Goal: Share content: Share content

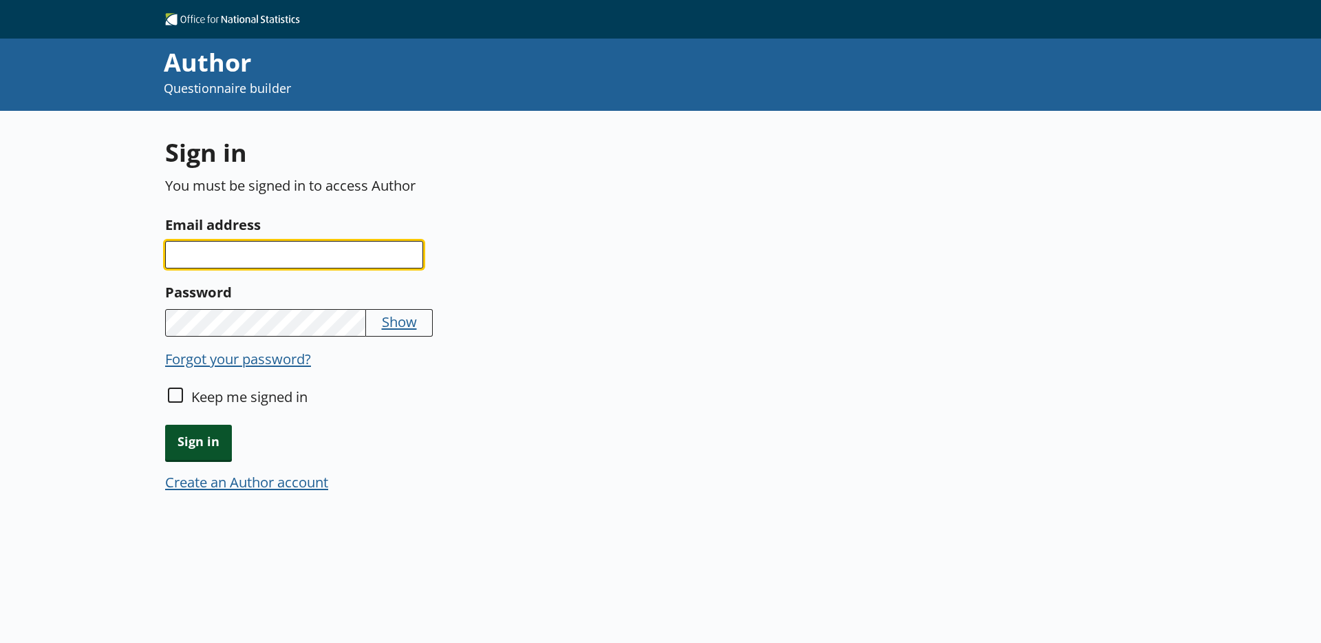
type input "[EMAIL_ADDRESS][PERSON_NAME][DOMAIN_NAME]"
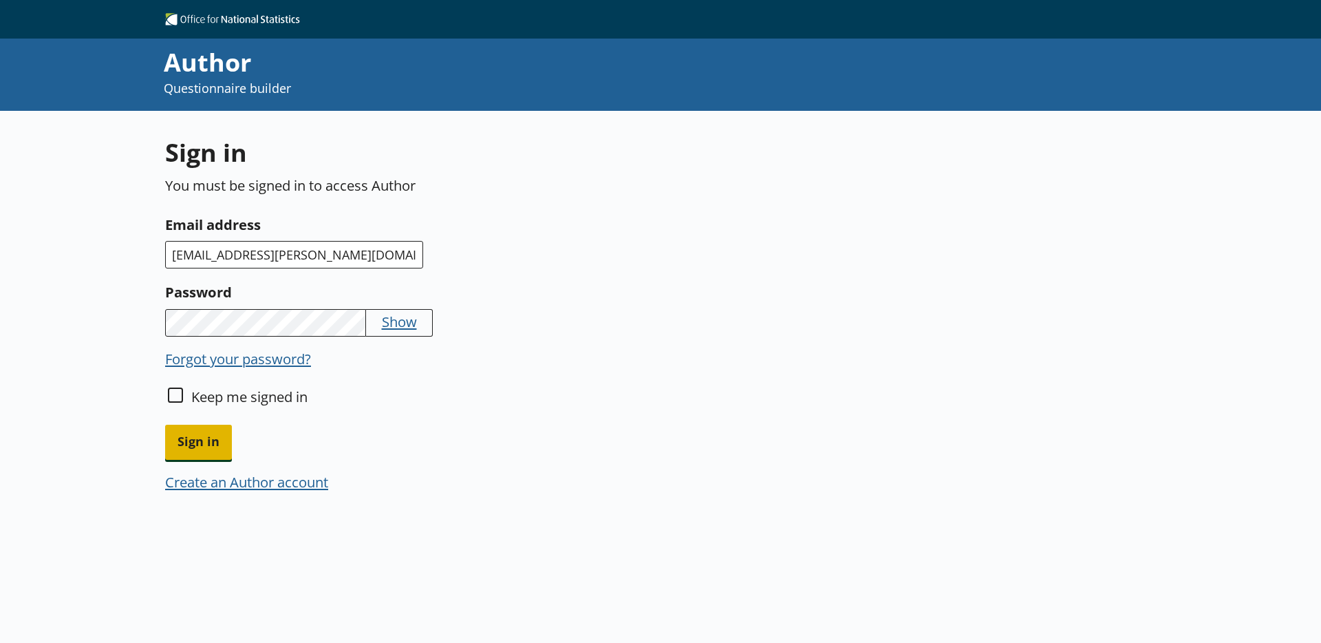
click at [200, 449] on span "Sign in" at bounding box center [198, 442] width 67 height 35
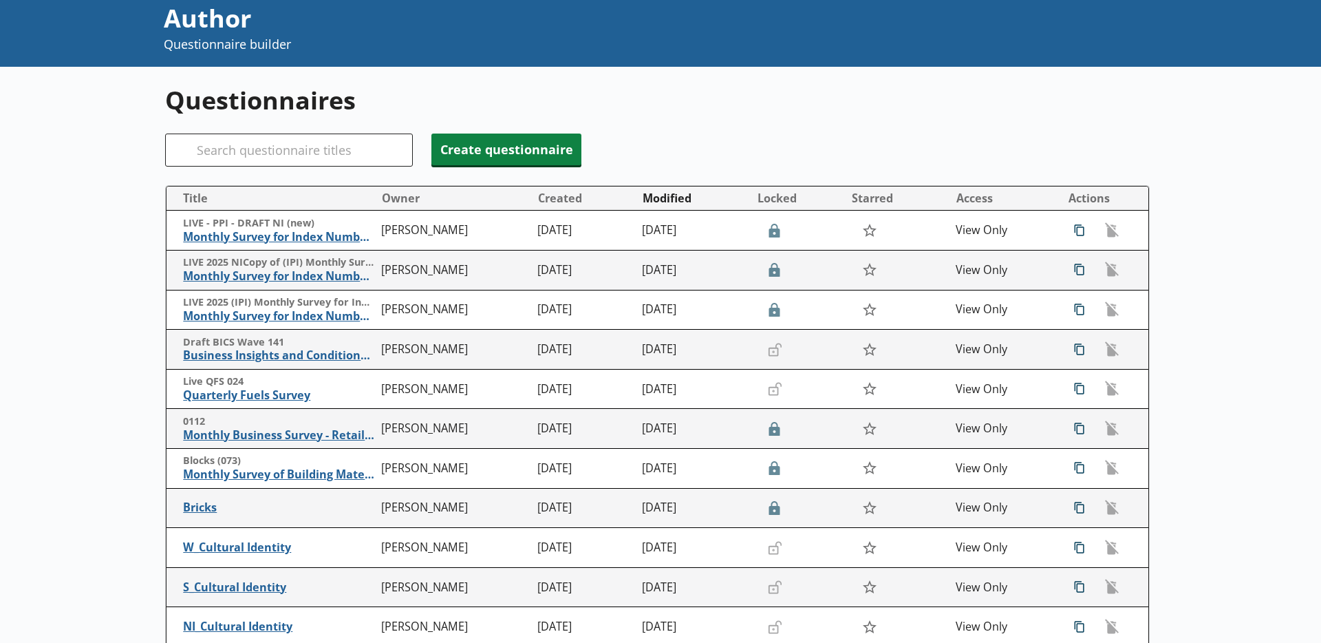
scroll to position [219, 0]
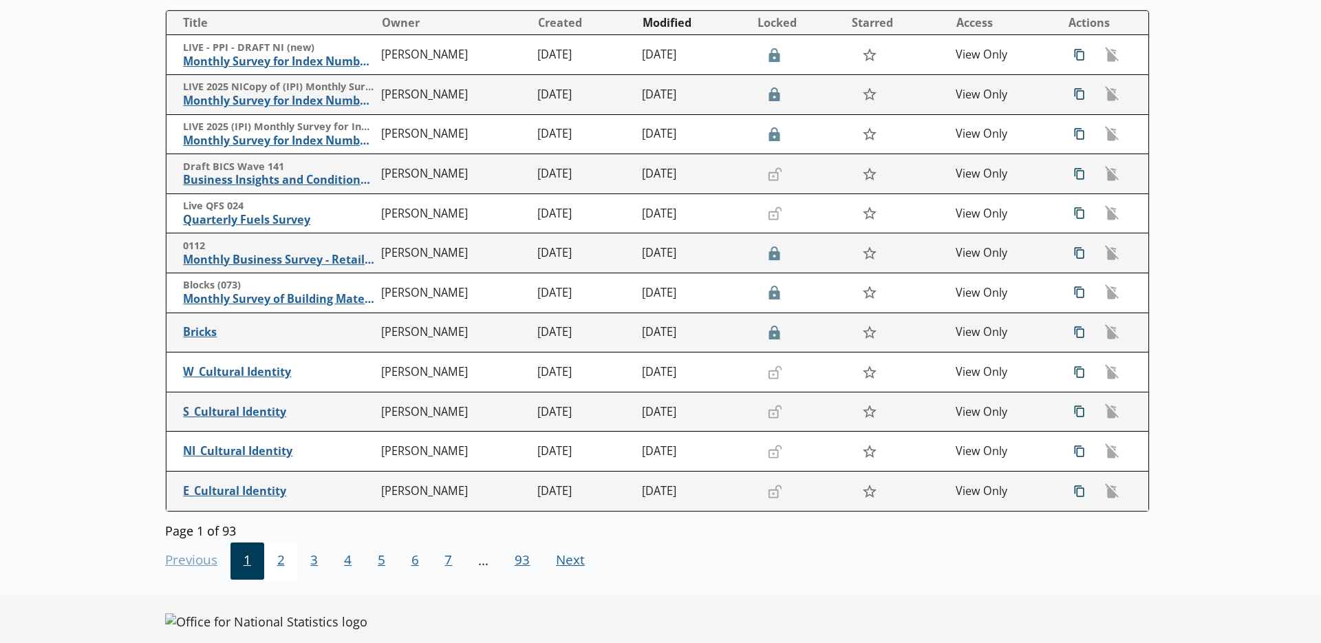
click at [267, 564] on span "2" at bounding box center [281, 560] width 34 height 37
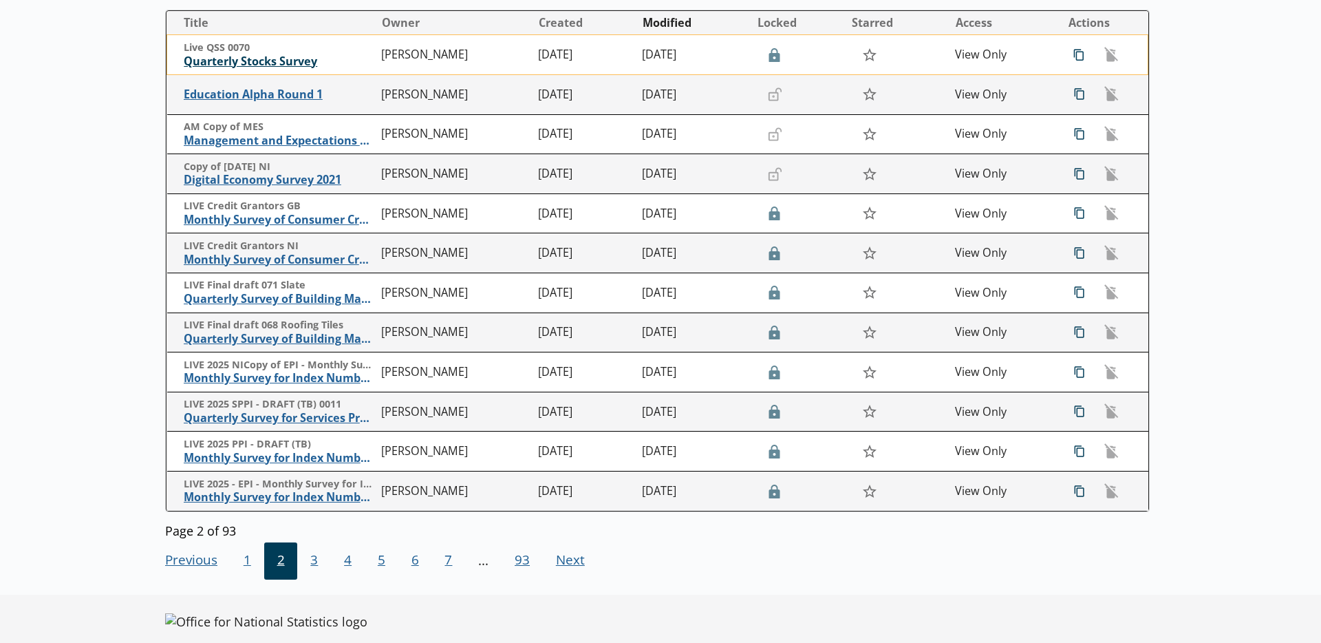
click at [233, 61] on span "Quarterly Stocks Survey" at bounding box center [279, 61] width 191 height 14
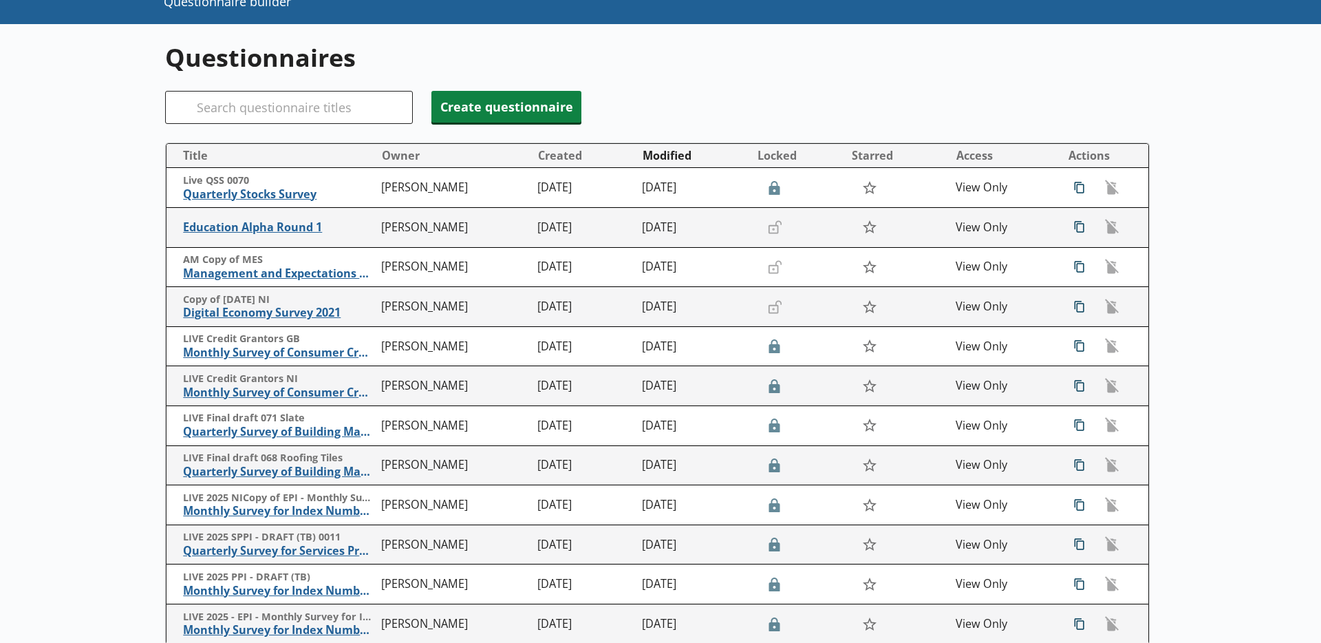
scroll to position [104, 0]
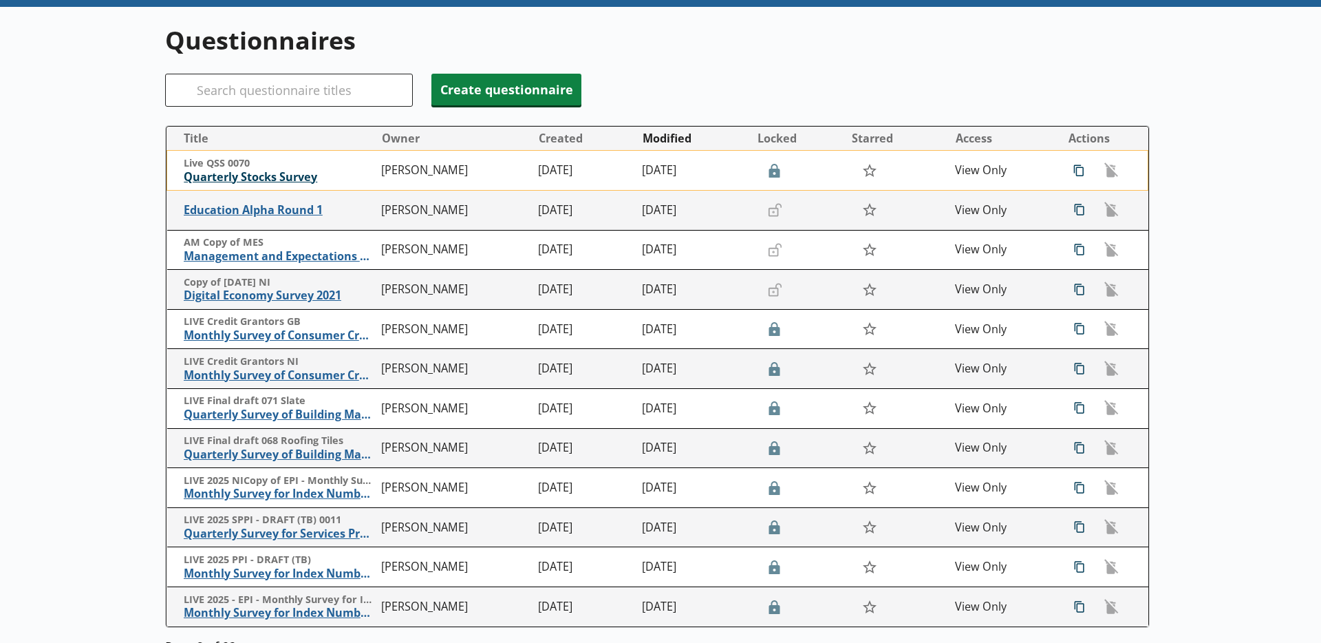
click at [222, 179] on span "Quarterly Stocks Survey" at bounding box center [279, 177] width 191 height 14
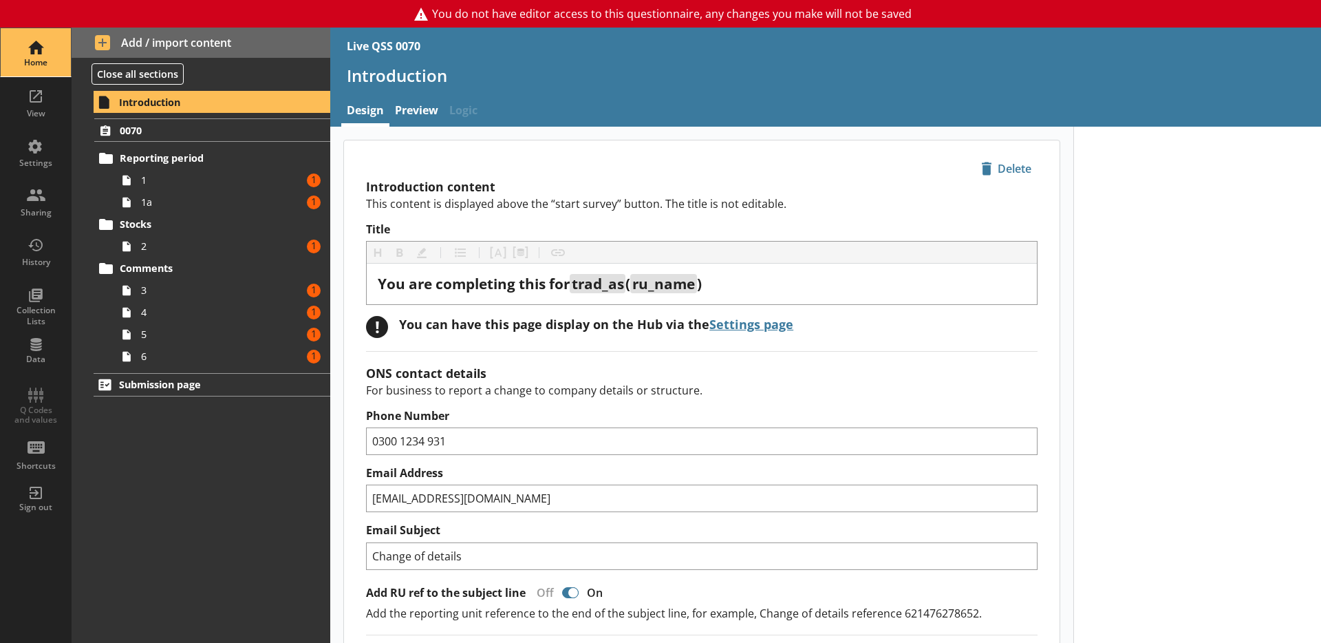
click at [36, 65] on div "Home" at bounding box center [36, 62] width 48 height 11
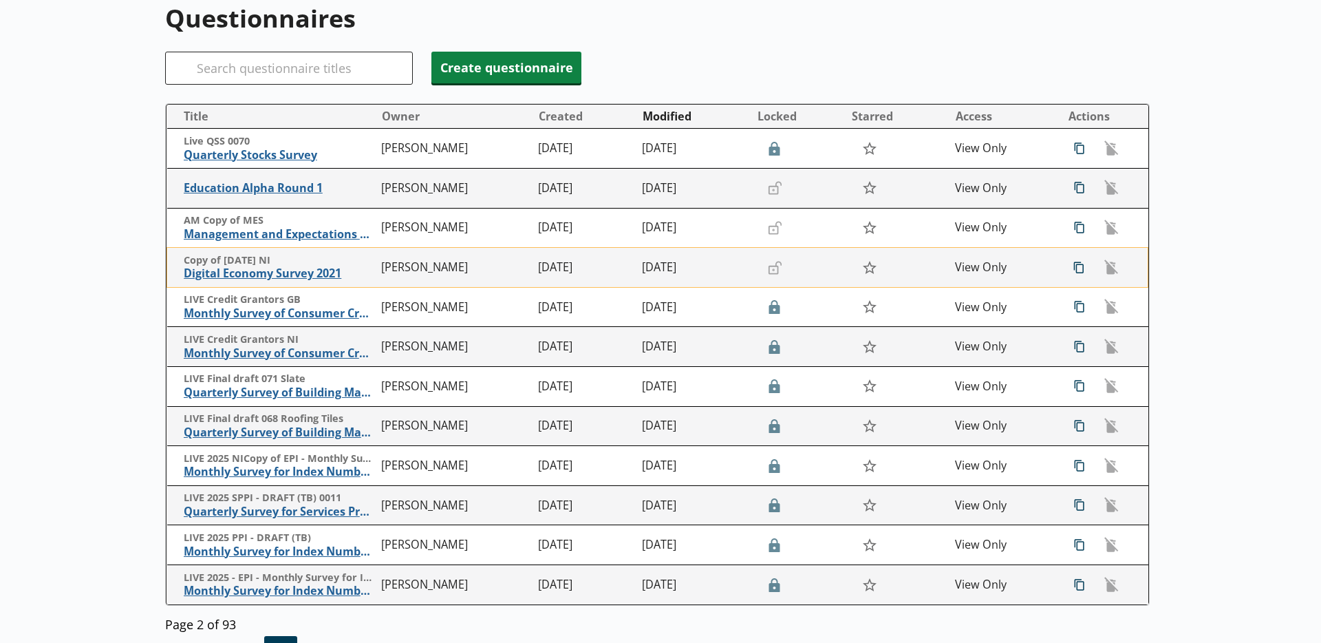
scroll to position [238, 0]
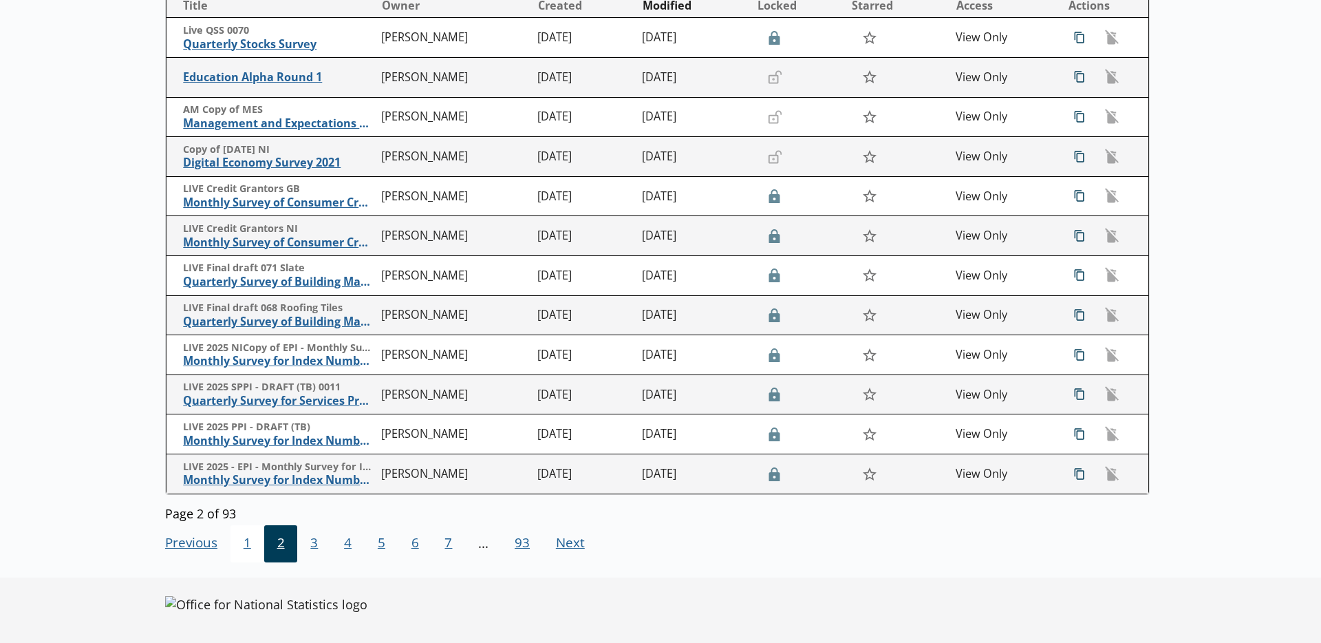
click at [253, 545] on span "1" at bounding box center [248, 543] width 34 height 37
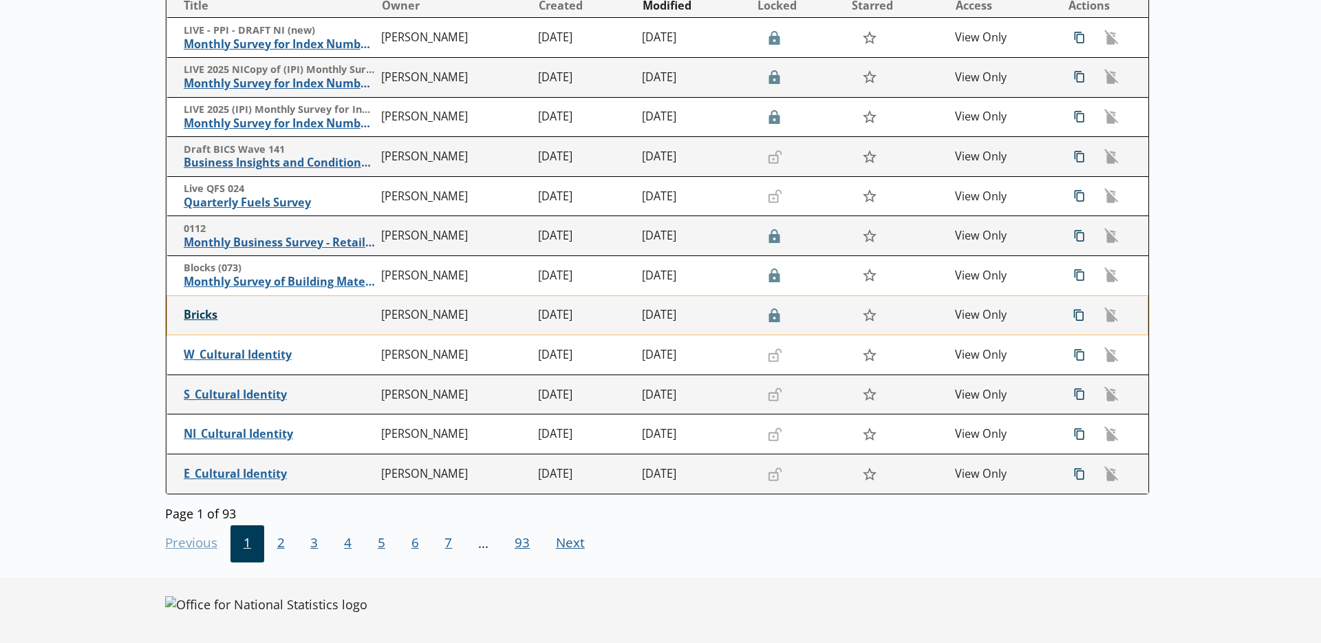
click at [192, 312] on span "Bricks" at bounding box center [279, 315] width 191 height 14
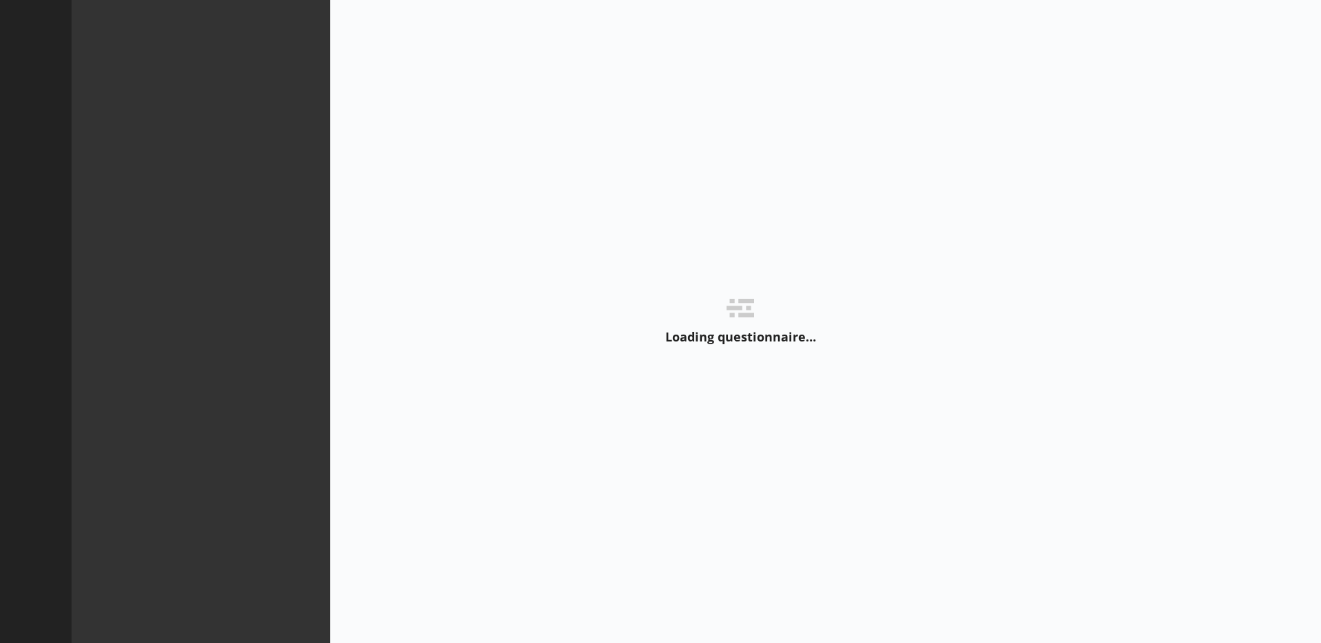
type textarea "x"
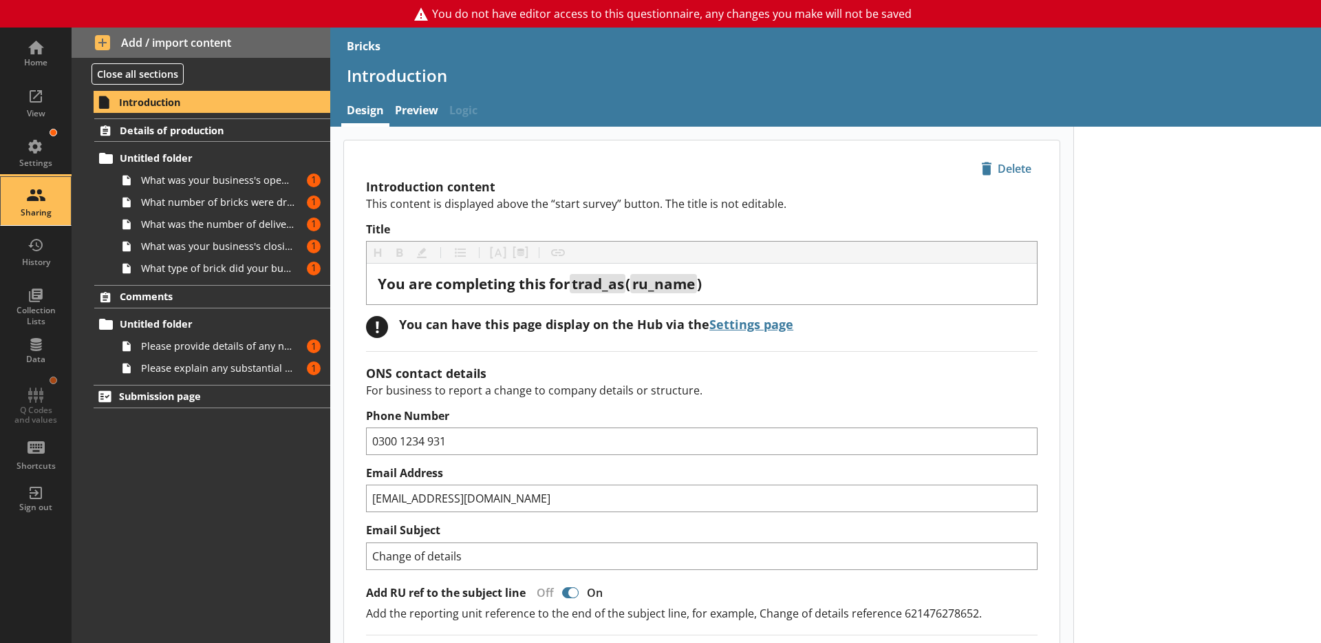
click at [51, 209] on div "Sharing" at bounding box center [36, 212] width 48 height 11
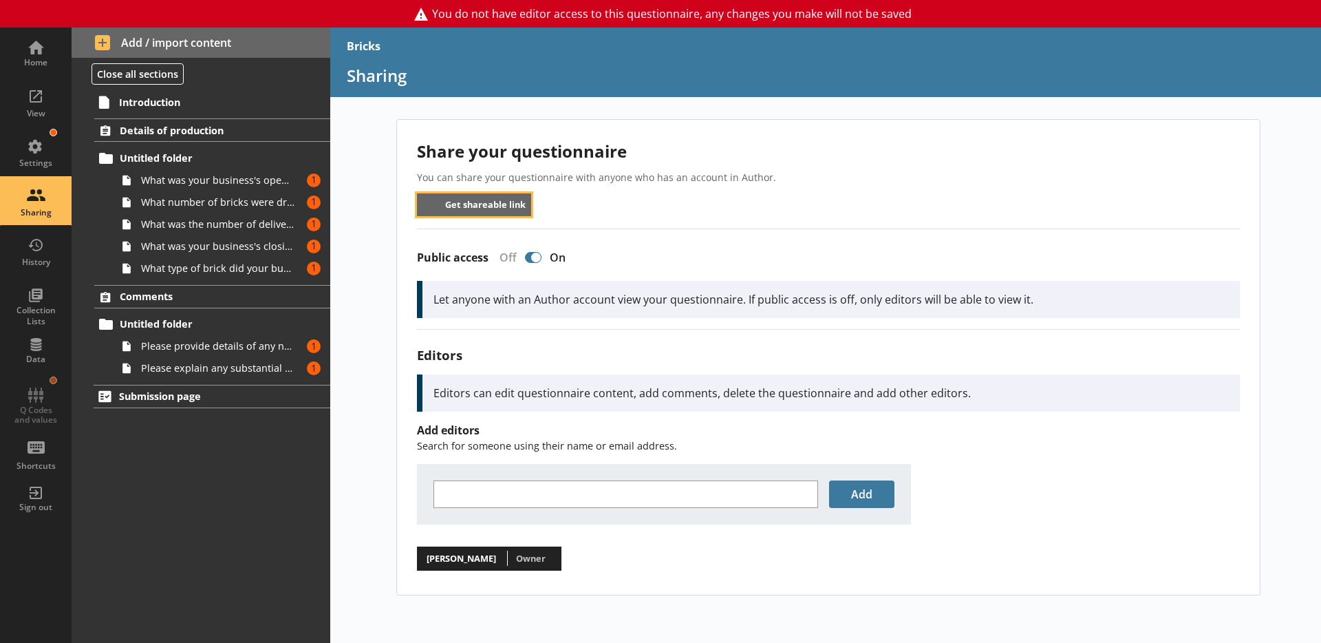
click at [464, 200] on button "Get shareable link" at bounding box center [474, 204] width 115 height 23
